Goal: Transaction & Acquisition: Purchase product/service

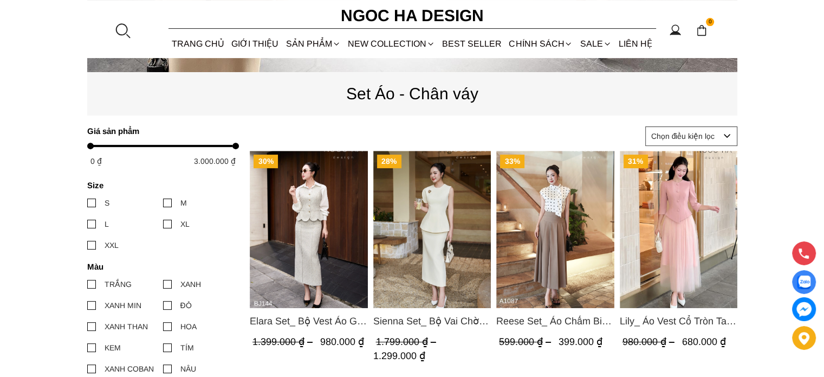
scroll to position [395, 0]
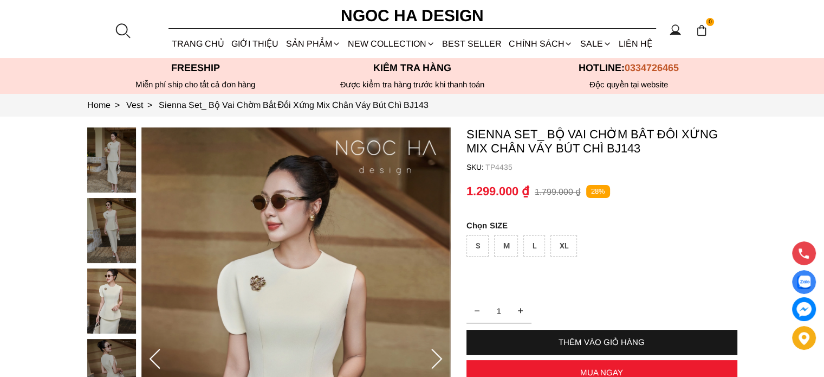
click at [129, 140] on div at bounding box center [114, 268] width 54 height 282
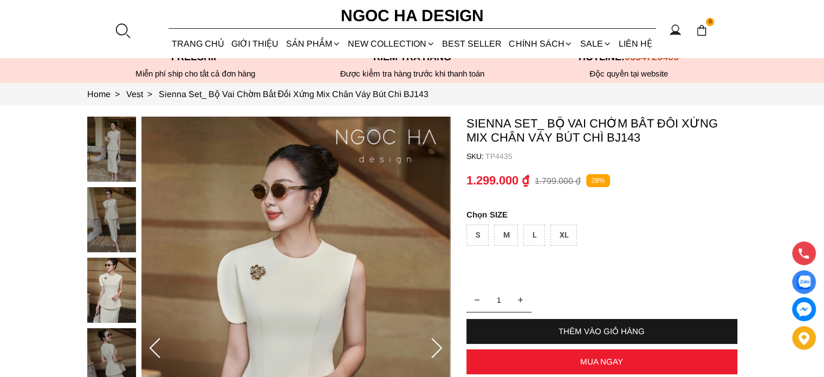
scroll to position [7, 0]
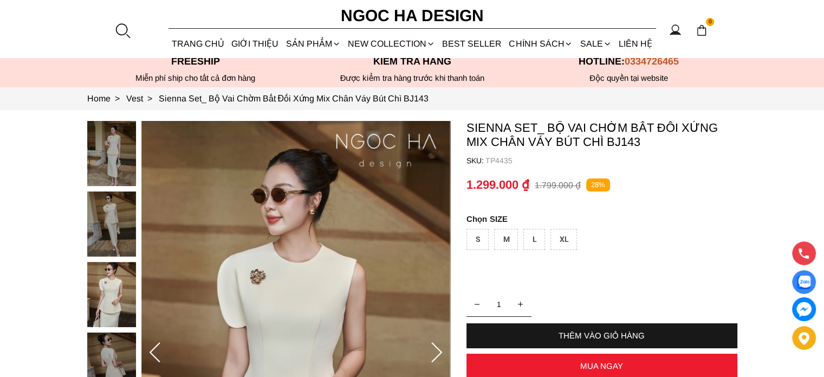
click at [108, 157] on div at bounding box center [114, 262] width 54 height 282
click at [68, 244] on section "Sienna Set_ Bộ Vai Chờm Bất Đối Xứng Mix Chân Váy Bút Chì BJ143 SKU: TP4435 1 T…" at bounding box center [412, 352] width 824 height 485
click at [105, 352] on img at bounding box center [111, 364] width 49 height 65
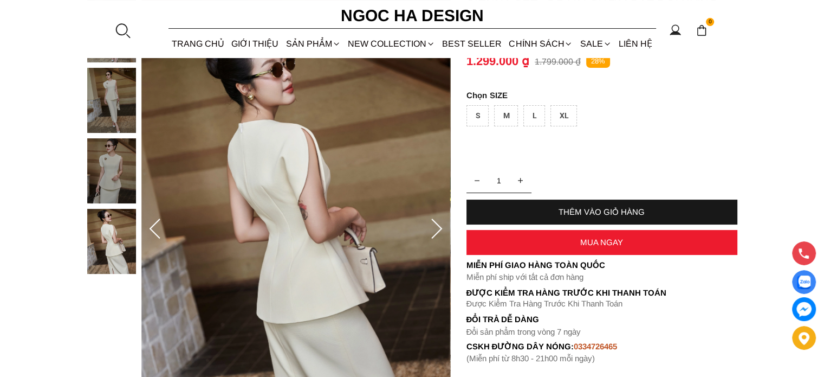
scroll to position [115, 0]
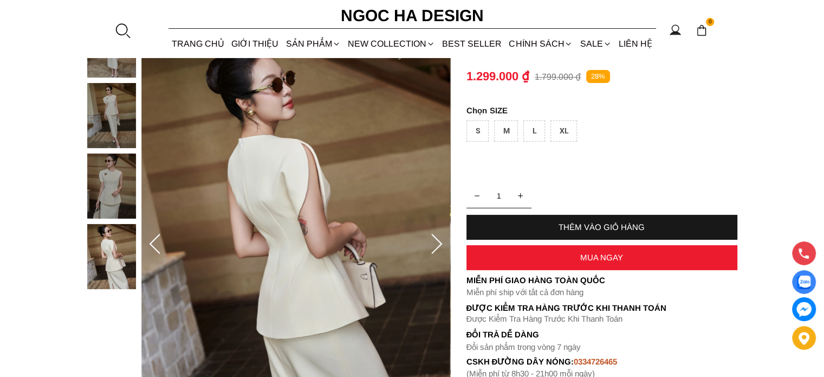
click at [437, 244] on icon at bounding box center [437, 244] width 22 height 22
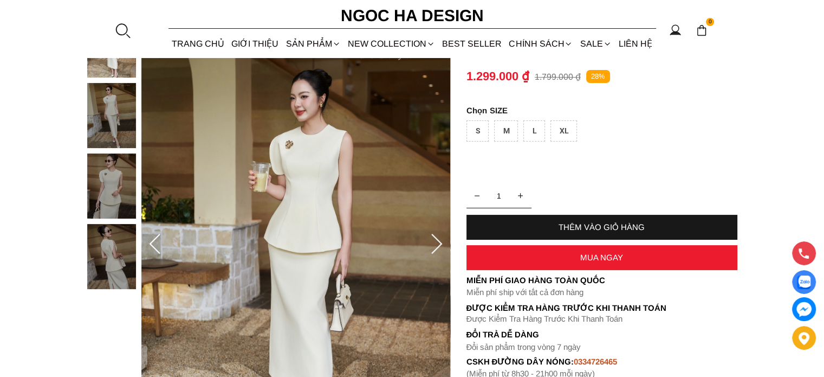
click at [437, 244] on icon at bounding box center [437, 244] width 22 height 22
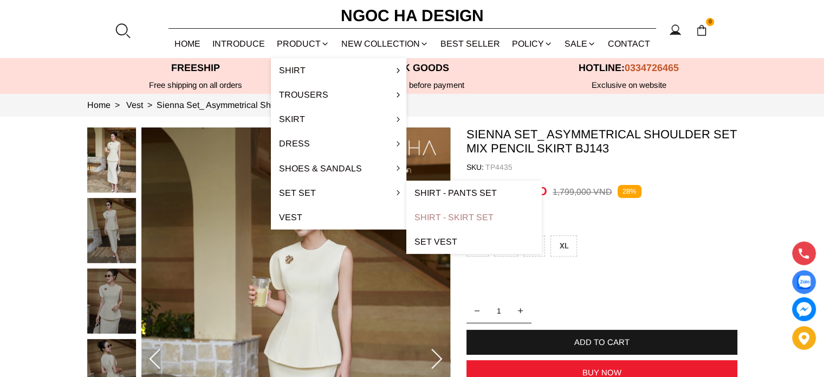
click at [419, 220] on font "Shirt - Skirt Set" at bounding box center [453, 216] width 79 height 9
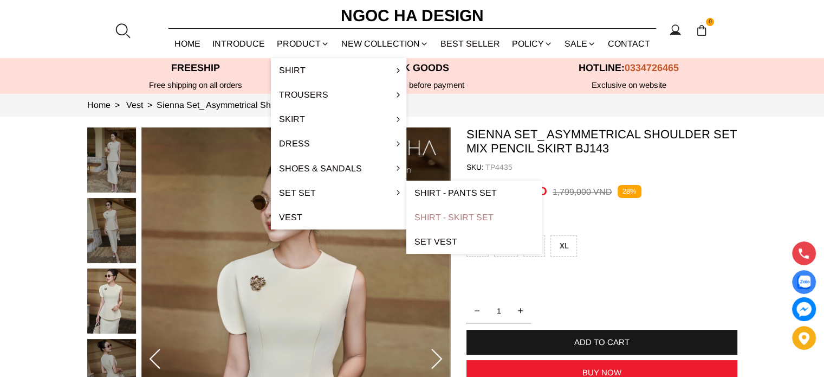
click at [440, 218] on font "Shirt - Skirt Set" at bounding box center [453, 216] width 79 height 9
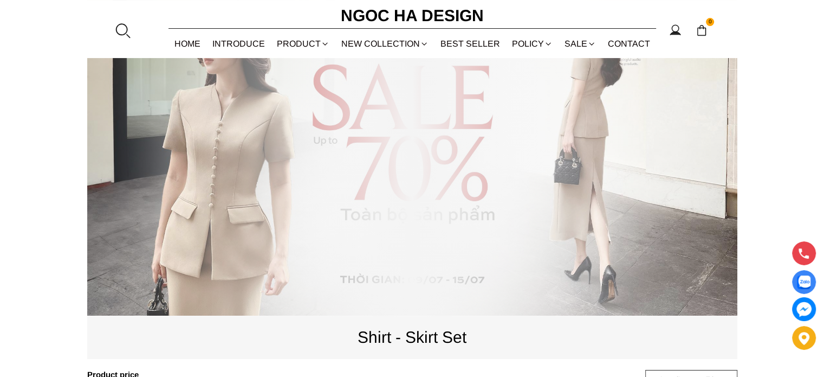
scroll to position [152, 0]
